Goal: Information Seeking & Learning: Learn about a topic

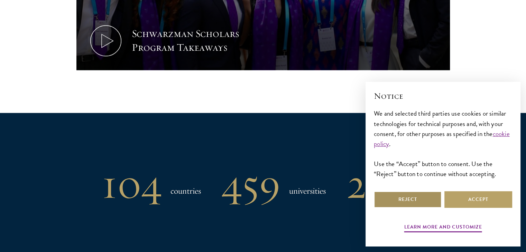
click at [424, 199] on button "Reject" at bounding box center [408, 199] width 68 height 17
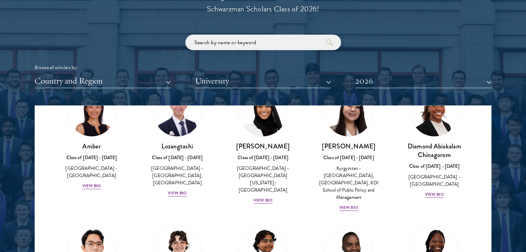
scroll to position [46, 0]
click at [89, 182] on div "View Bio" at bounding box center [91, 185] width 19 height 7
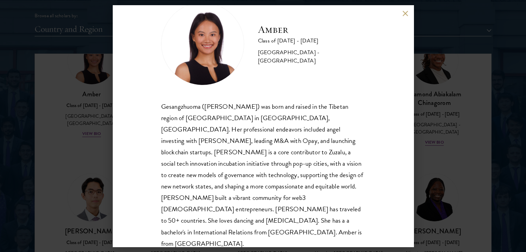
scroll to position [864, 0]
click at [405, 8] on div "Amber Class of [DATE] - [DATE] [GEOGRAPHIC_DATA] - [GEOGRAPHIC_DATA] Gesangzhuo…" at bounding box center [263, 126] width 301 height 242
click at [405, 11] on button at bounding box center [405, 13] width 6 height 6
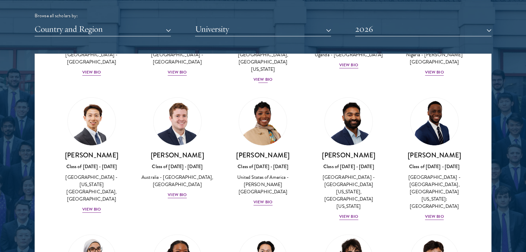
scroll to position [247, 0]
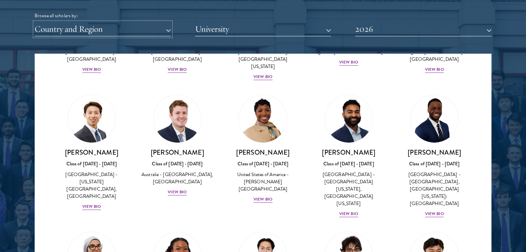
click at [167, 22] on button "Country and Region" at bounding box center [103, 29] width 136 height 14
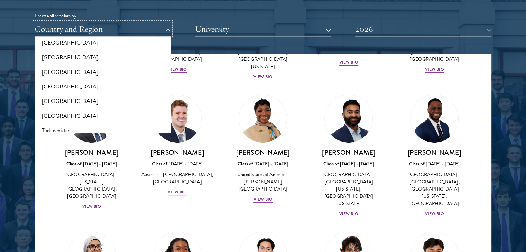
scroll to position [1331, 0]
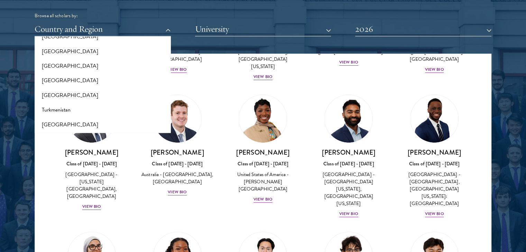
click at [34, 165] on div at bounding box center [263, 85] width 526 height 421
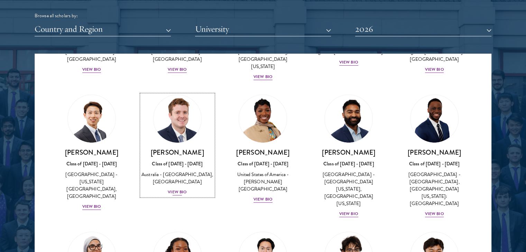
click at [181, 189] on div "View Bio" at bounding box center [177, 192] width 19 height 7
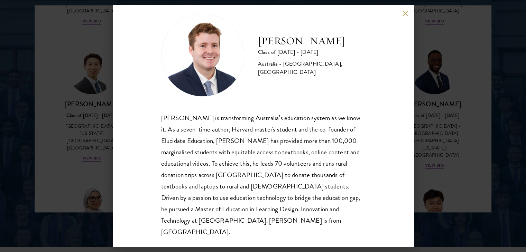
scroll to position [914, 0]
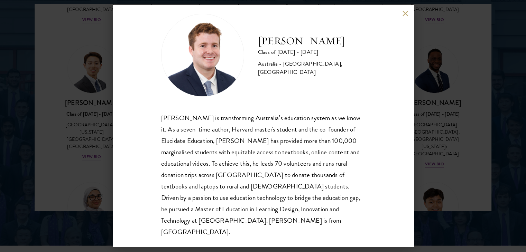
click at [401, 8] on div "[PERSON_NAME] Class of [DATE] - [DATE] [GEOGRAPHIC_DATA] - [GEOGRAPHIC_DATA], […" at bounding box center [263, 126] width 301 height 242
click at [401, 11] on div "[PERSON_NAME] Class of [DATE] - [DATE] [GEOGRAPHIC_DATA] - [GEOGRAPHIC_DATA], […" at bounding box center [263, 126] width 301 height 242
click at [402, 12] on button at bounding box center [405, 13] width 6 height 6
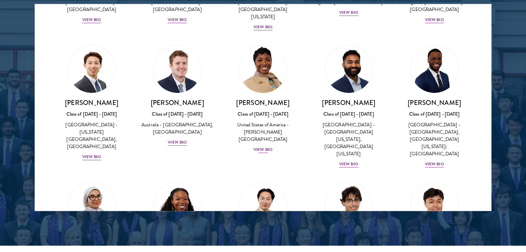
click at [263, 138] on div "[PERSON_NAME] Class of [DATE] - [DATE] [GEOGRAPHIC_DATA] - [PERSON_NAME][GEOGRA…" at bounding box center [263, 99] width 86 height 123
click at [263, 147] on div "View Bio" at bounding box center [262, 150] width 19 height 7
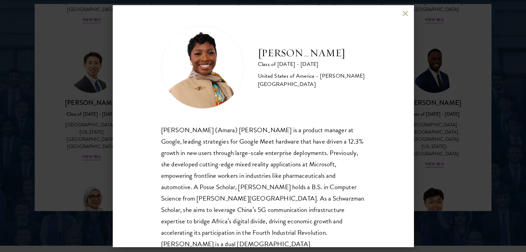
scroll to position [12, 0]
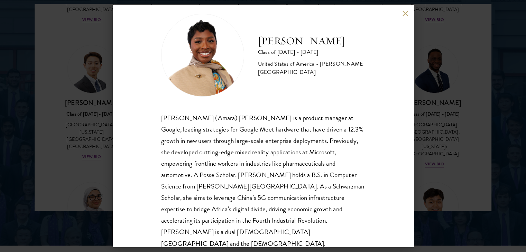
click at [404, 13] on button at bounding box center [405, 13] width 6 height 6
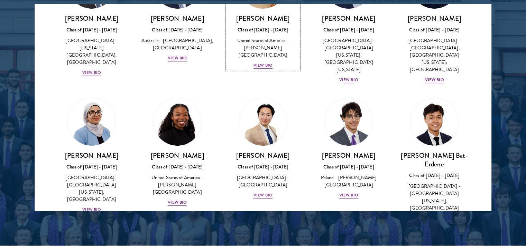
scroll to position [342, 0]
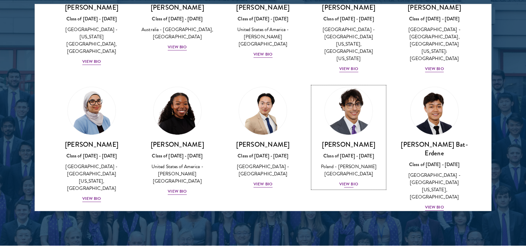
click at [343, 181] on div "View Bio" at bounding box center [348, 184] width 19 height 7
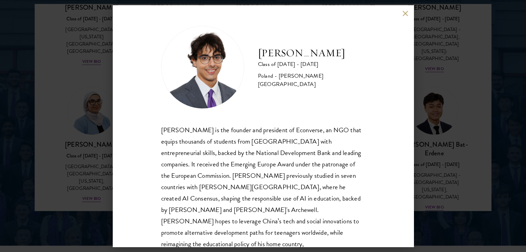
click at [407, 12] on button at bounding box center [405, 13] width 6 height 6
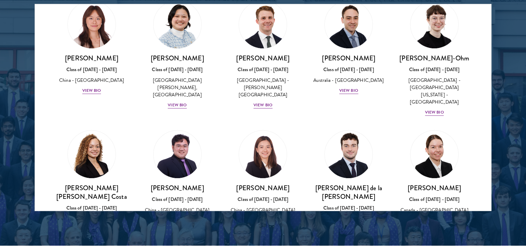
scroll to position [684, 0]
click at [258, 217] on div "View Bio" at bounding box center [262, 220] width 19 height 7
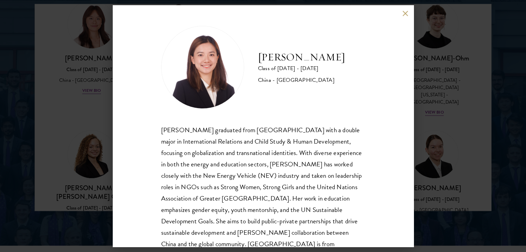
scroll to position [23, 0]
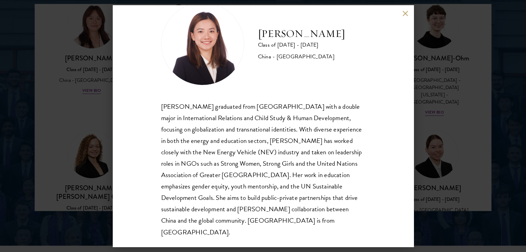
click at [406, 11] on button at bounding box center [405, 13] width 6 height 6
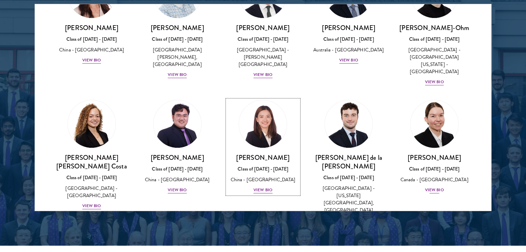
scroll to position [715, 0]
click at [347, 217] on div "View Bio" at bounding box center [348, 220] width 19 height 7
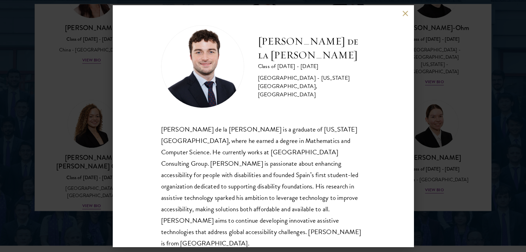
scroll to position [920, 0]
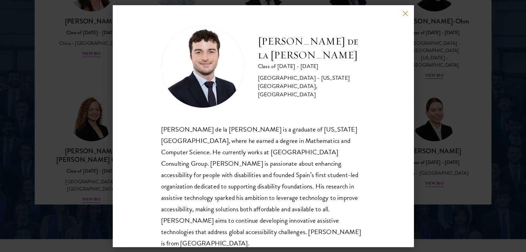
click at [405, 13] on button at bounding box center [405, 13] width 6 height 6
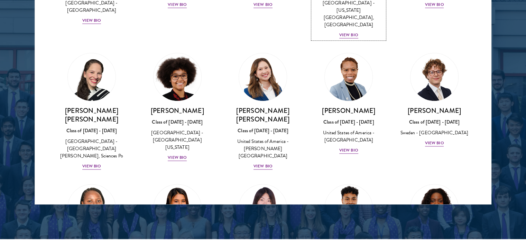
scroll to position [894, 0]
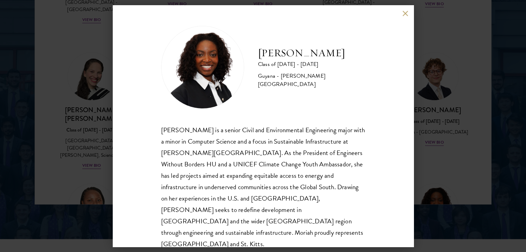
click at [403, 13] on button at bounding box center [405, 13] width 6 height 6
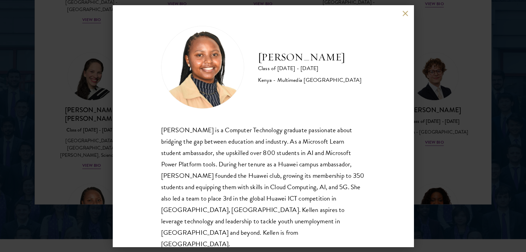
scroll to position [1, 0]
click at [405, 11] on button at bounding box center [405, 13] width 6 height 6
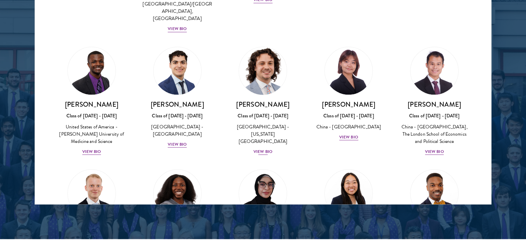
scroll to position [1183, 0]
